Goal: Participate in discussion

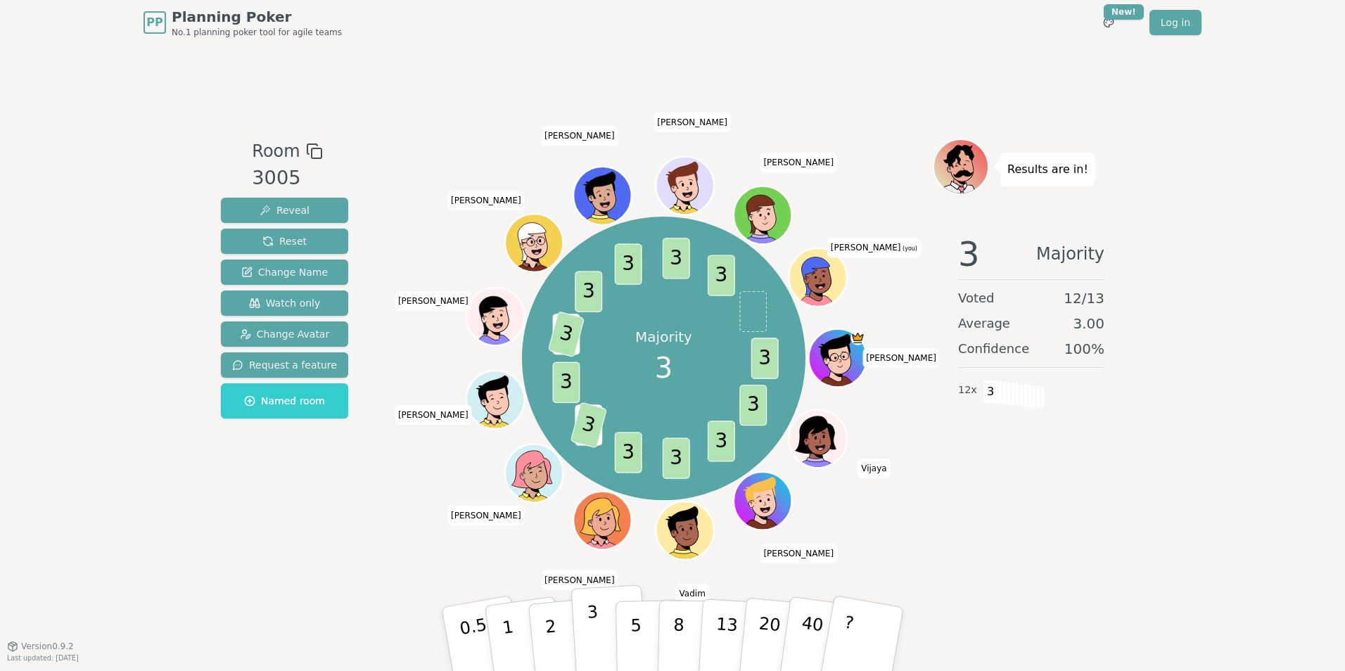
click at [589, 638] on p "3" at bounding box center [594, 640] width 15 height 77
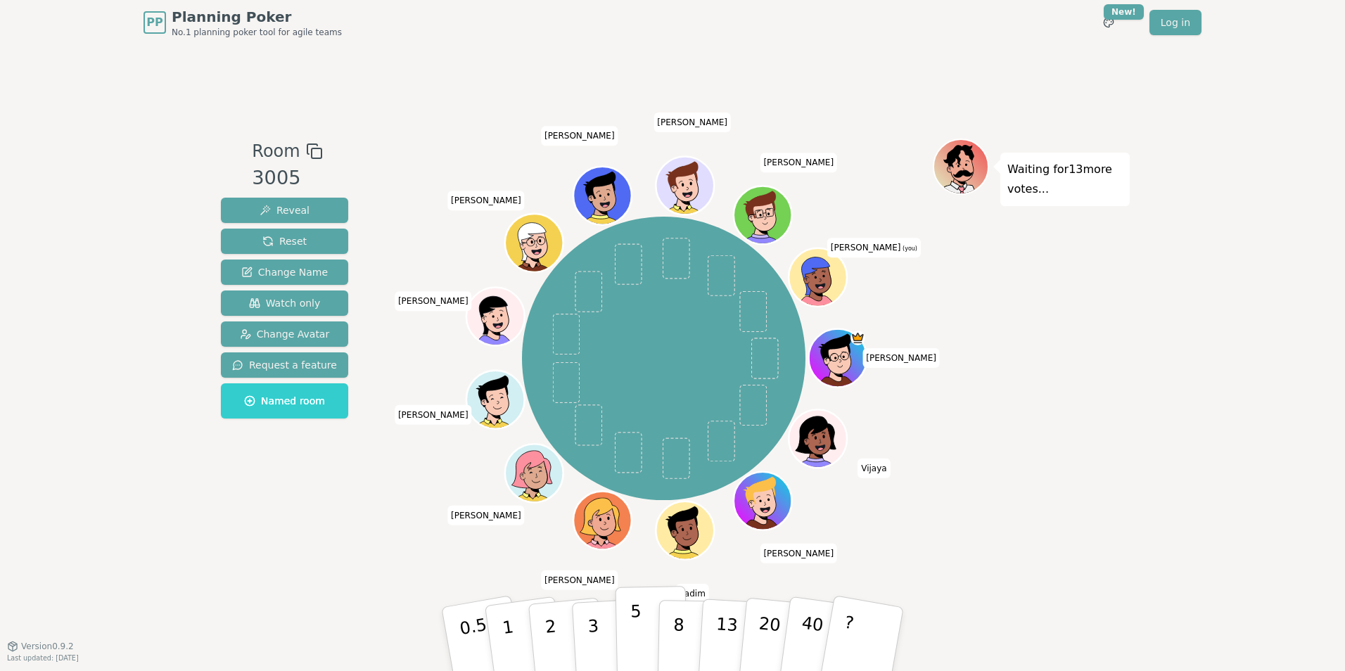
click at [634, 636] on p "5" at bounding box center [636, 639] width 12 height 76
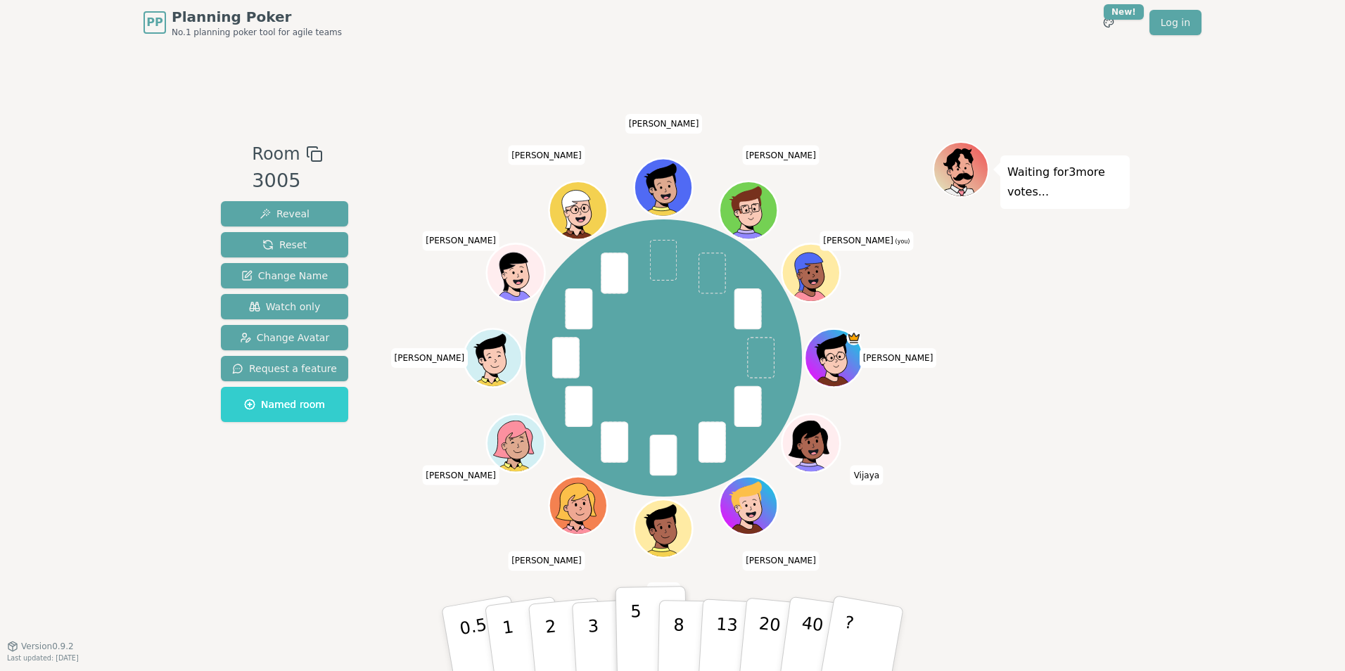
click at [630, 631] on button "5" at bounding box center [651, 639] width 72 height 107
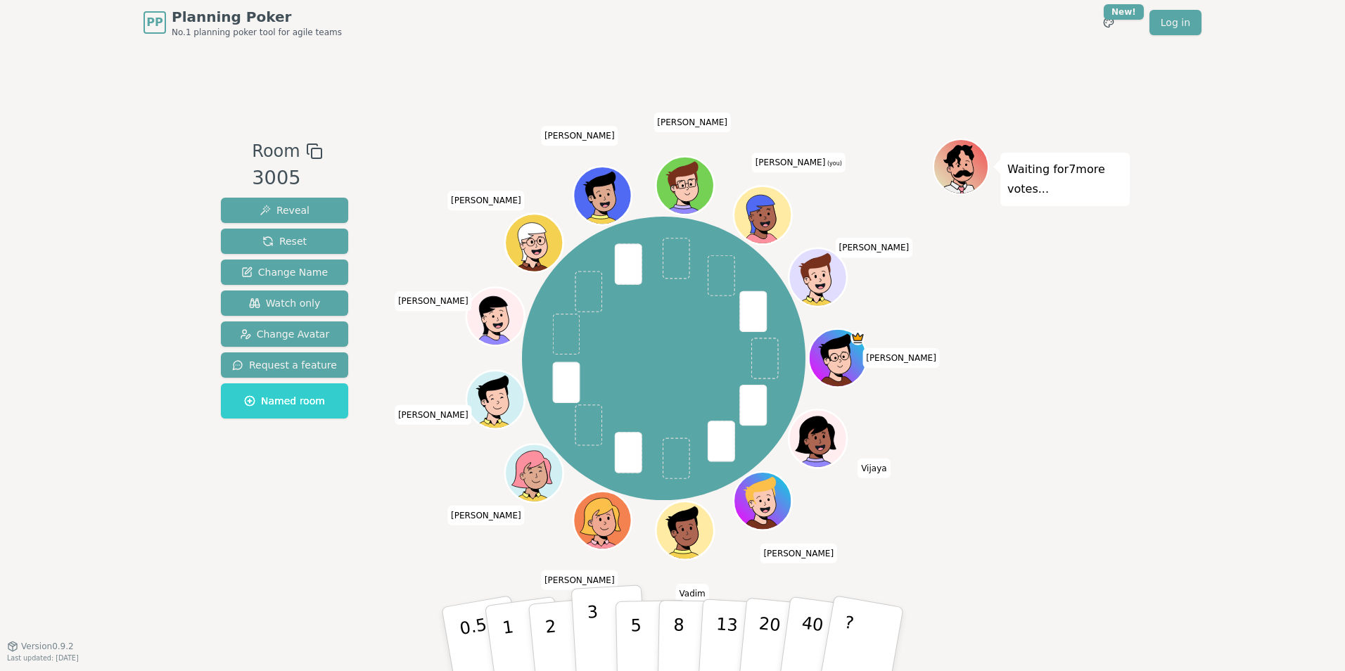
click at [578, 625] on button "3" at bounding box center [609, 640] width 77 height 110
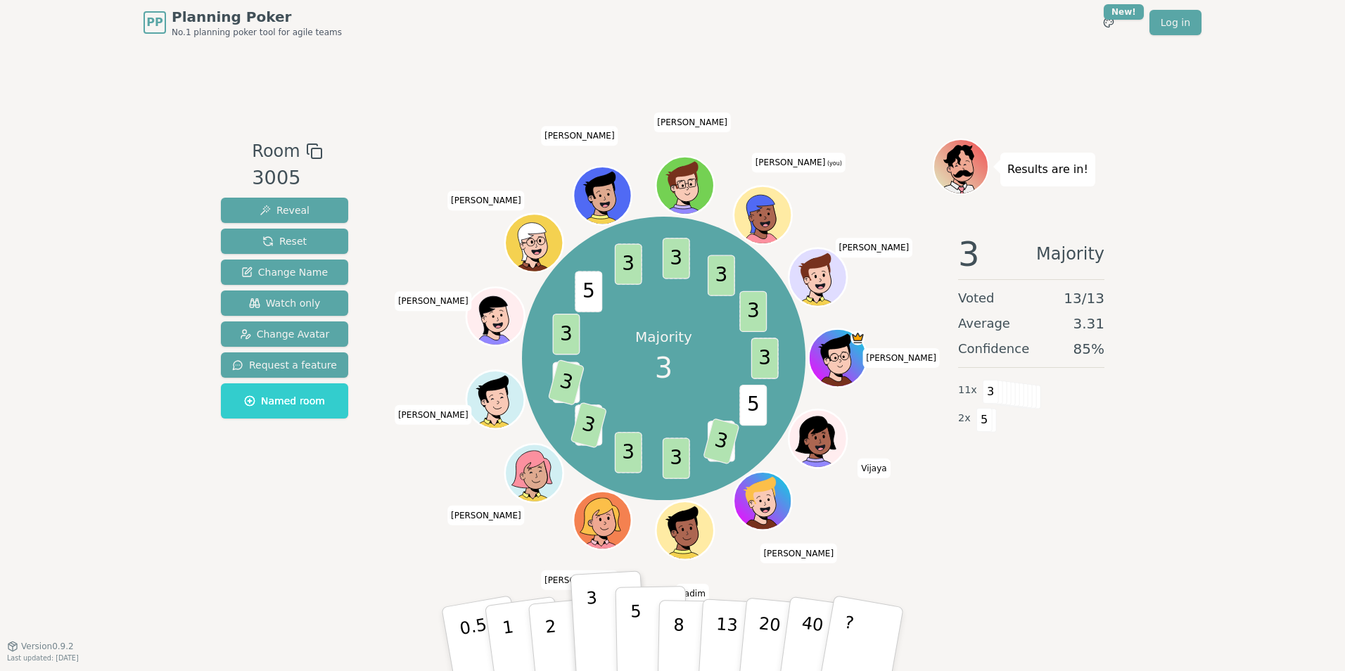
click at [632, 642] on p "5" at bounding box center [636, 639] width 12 height 76
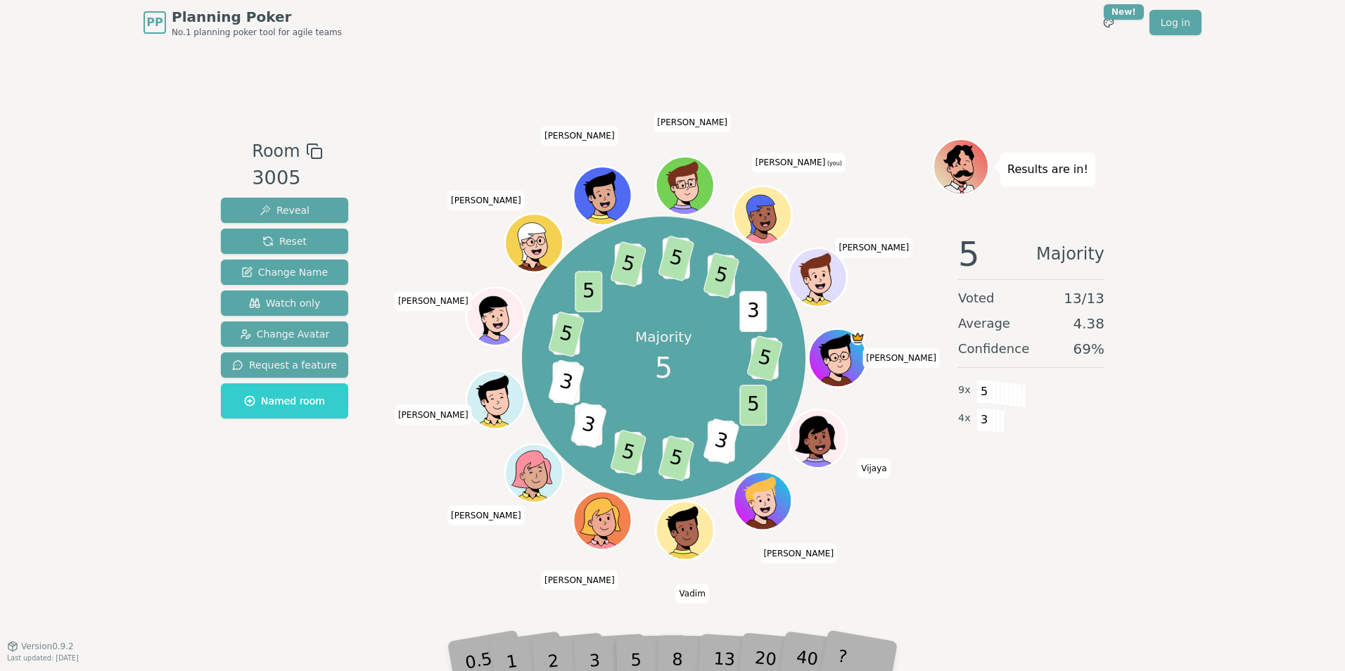
click at [1026, 558] on div "Room 3005 Reveal Reset Change Name Watch only Change Avatar Request a feature N…" at bounding box center [672, 345] width 914 height 601
click at [1048, 574] on div "Room 3005 Reveal Reset Change Name Watch only Change Avatar Request a feature N…" at bounding box center [672, 345] width 914 height 601
drag, startPoint x: 1049, startPoint y: 568, endPoint x: 1063, endPoint y: 562, distance: 14.5
click at [1049, 568] on div "Room 3005 Reveal Reset Change Name Watch only Change Avatar Request a feature N…" at bounding box center [672, 345] width 914 height 601
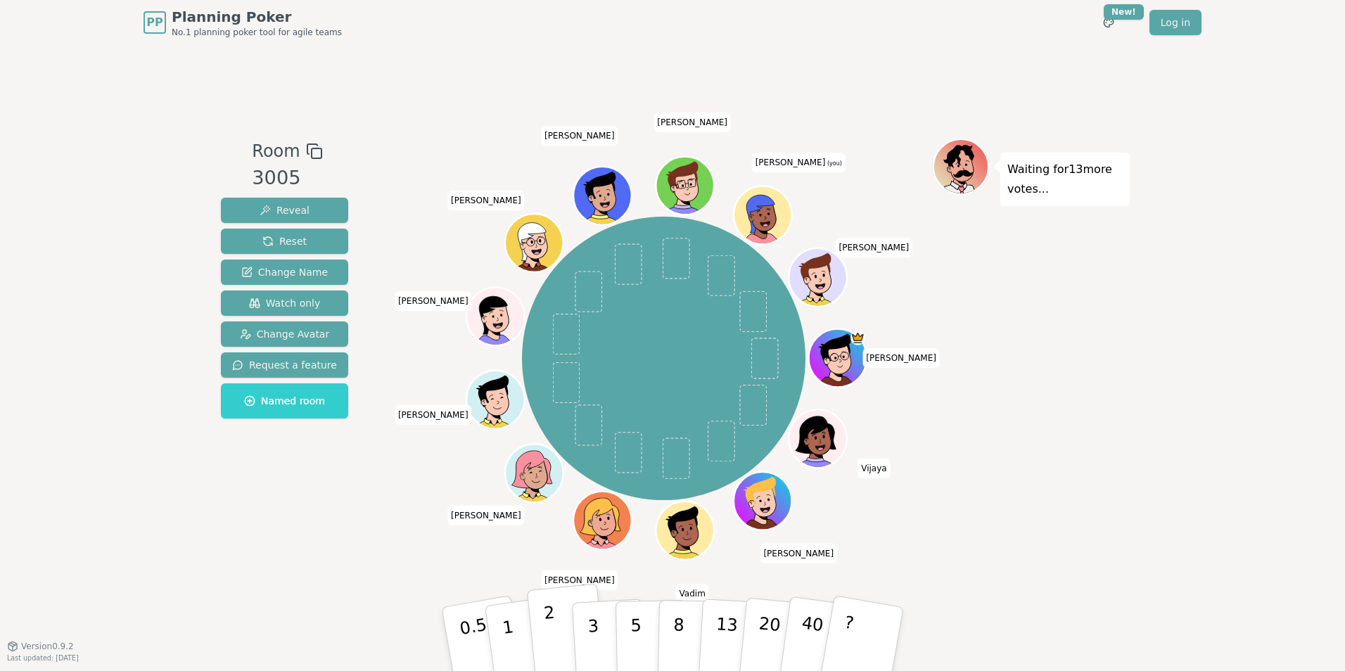
click at [547, 644] on p "2" at bounding box center [552, 641] width 18 height 77
click at [649, 634] on button "5" at bounding box center [651, 639] width 72 height 107
click at [636, 627] on p "5" at bounding box center [636, 639] width 12 height 76
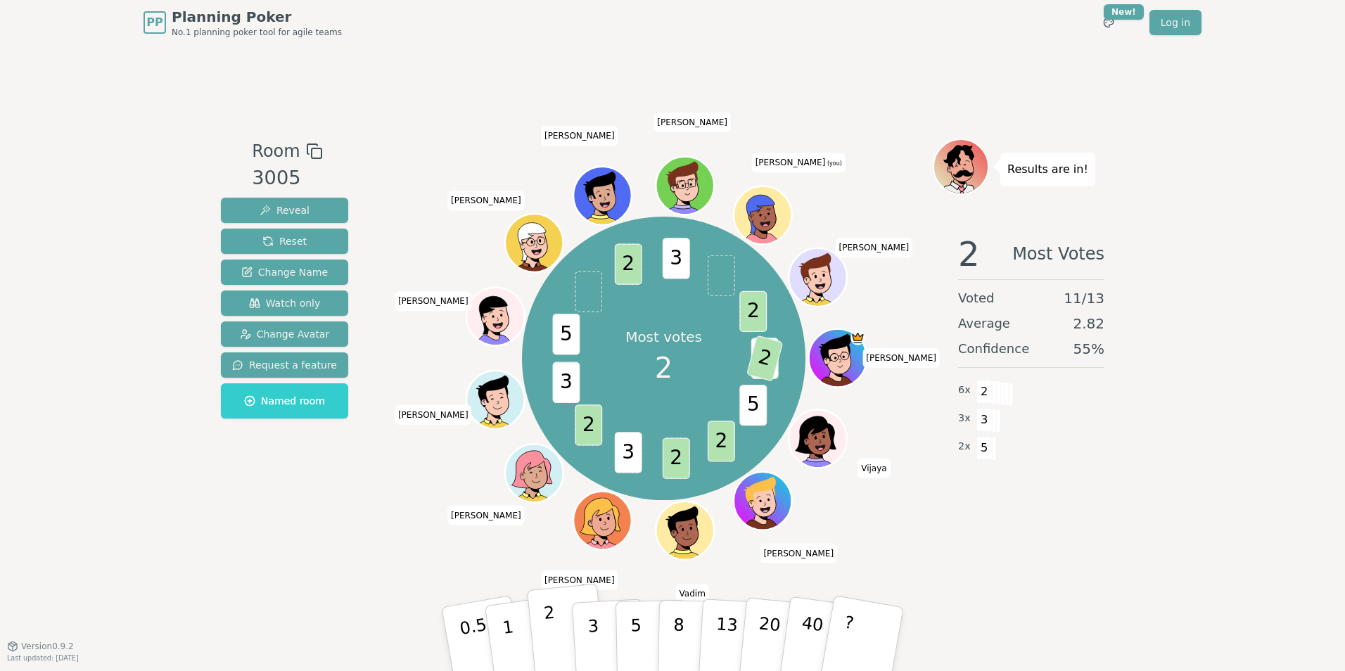
click at [549, 644] on p "2" at bounding box center [552, 641] width 18 height 77
click at [1115, 573] on div "Room 3005 Reveal Reset Change Name Watch only Change Avatar Request a feature N…" at bounding box center [672, 345] width 914 height 601
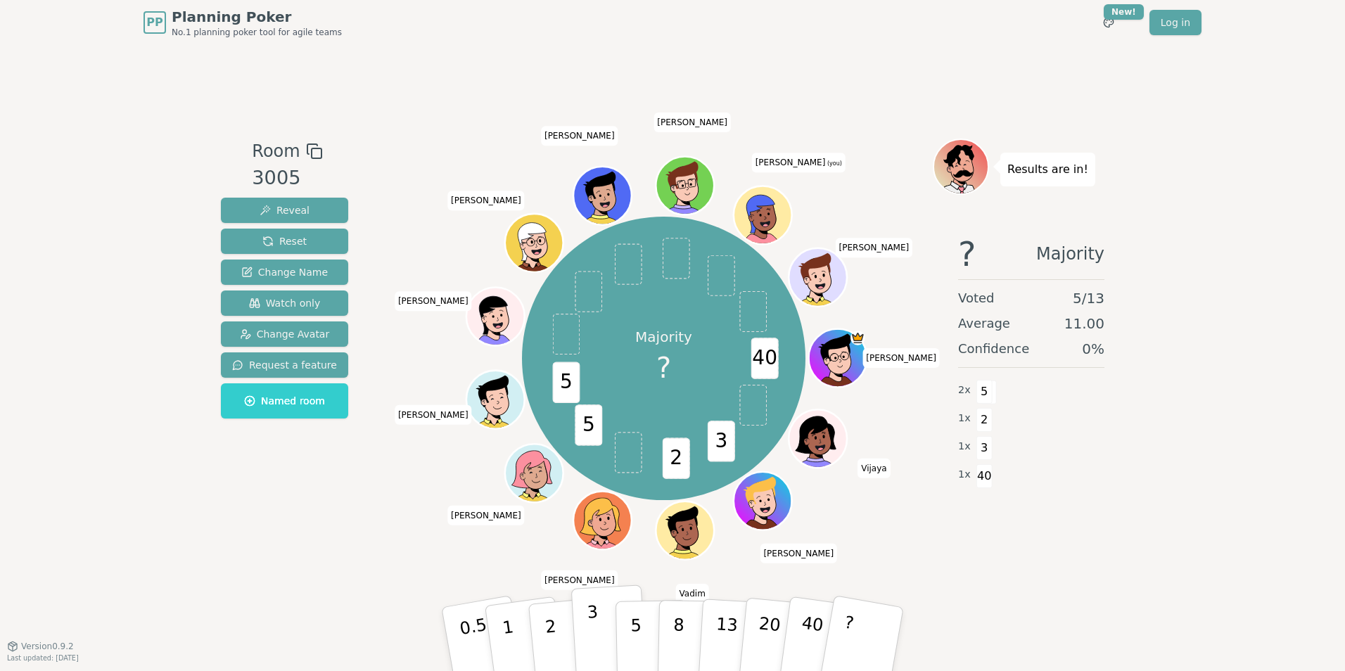
click at [589, 630] on p "3" at bounding box center [594, 640] width 15 height 77
click at [326, 556] on div "Room 3005 Reveal Reset Change Name Watch only Change Avatar Request a feature N…" at bounding box center [672, 345] width 914 height 601
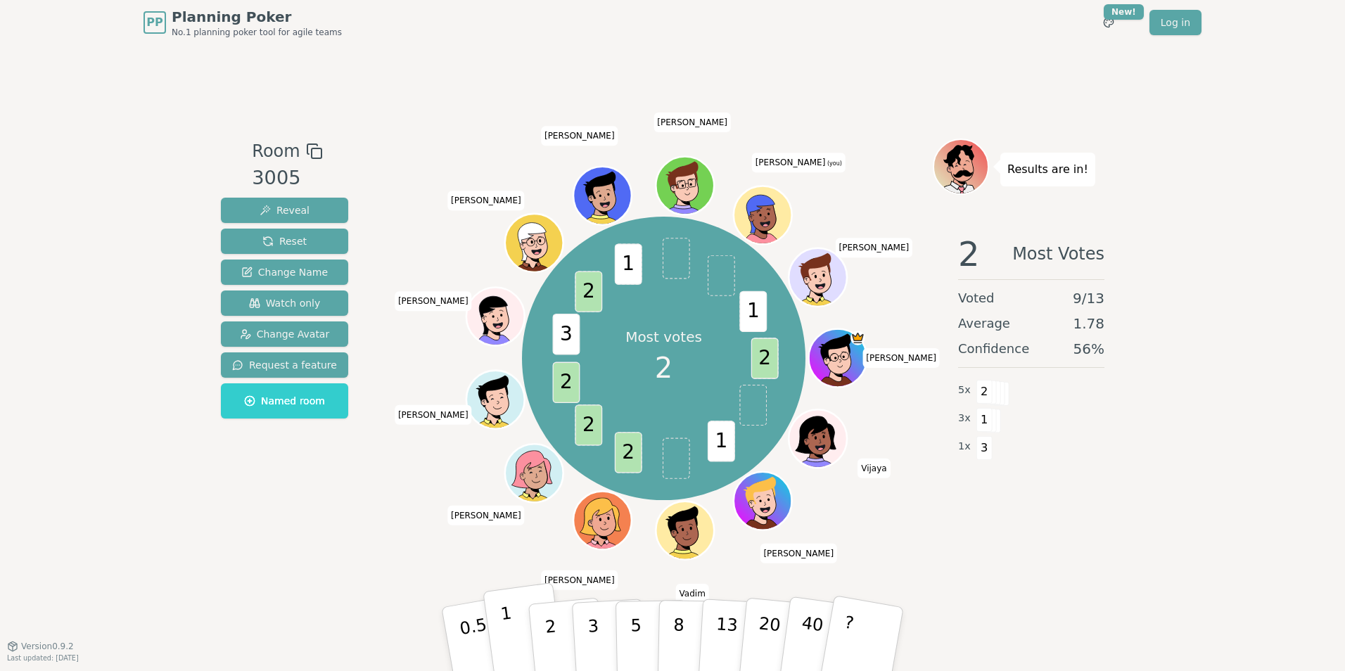
click at [514, 651] on p "1" at bounding box center [509, 641] width 21 height 77
